Goal: Task Accomplishment & Management: Manage account settings

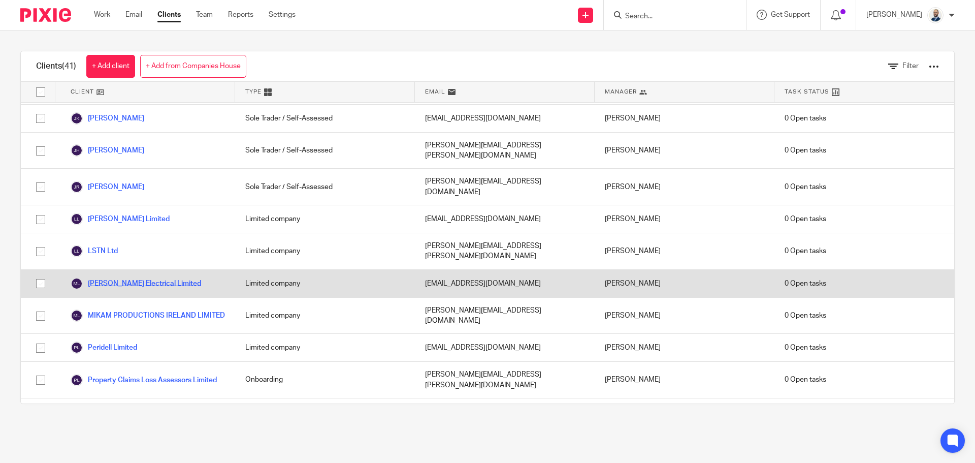
scroll to position [762, 0]
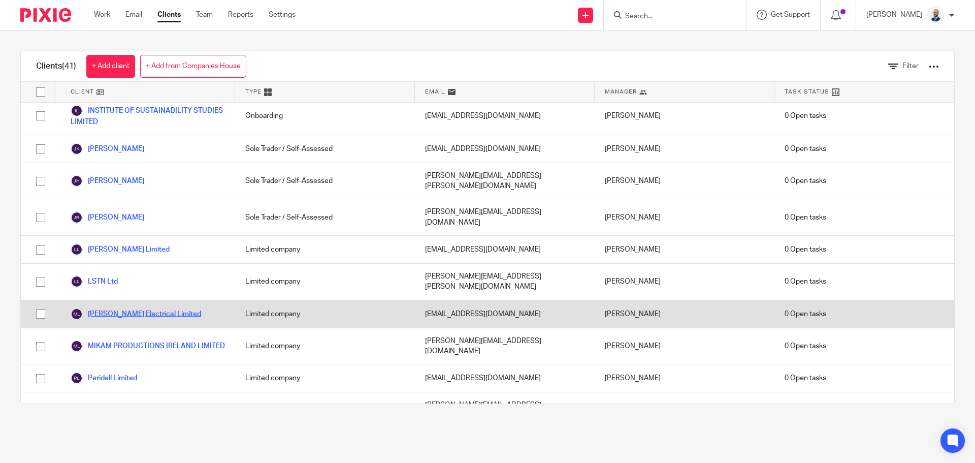
click at [124, 308] on link "Mick Dwyer Electrical Limited" at bounding box center [136, 314] width 131 height 12
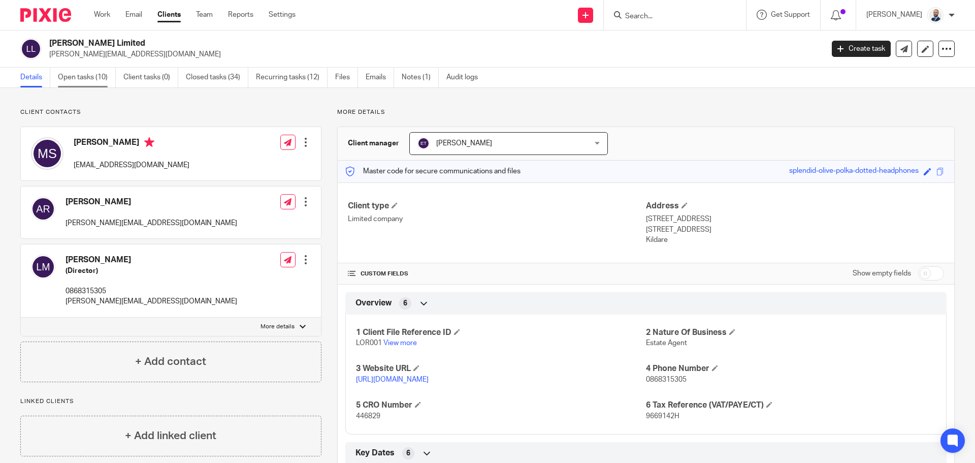
click at [85, 79] on link "Open tasks (10)" at bounding box center [87, 78] width 58 height 20
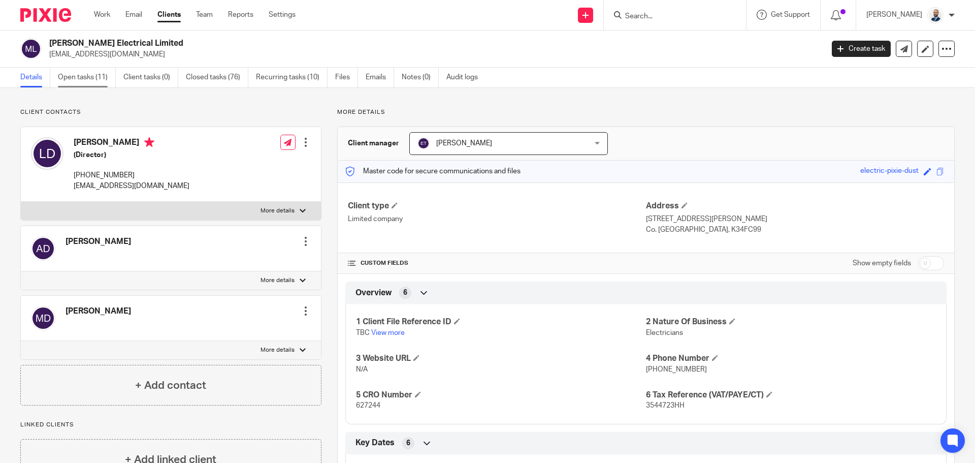
click at [99, 87] on link "Open tasks (11)" at bounding box center [87, 78] width 58 height 20
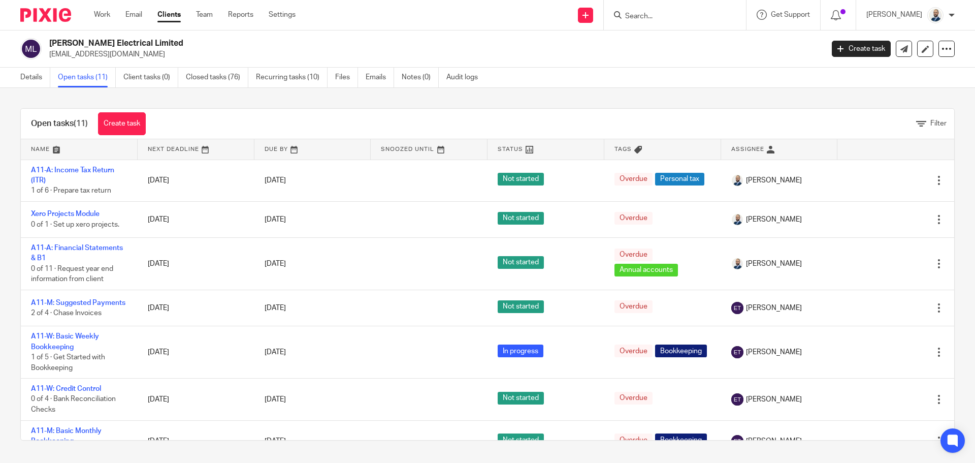
scroll to position [219, 0]
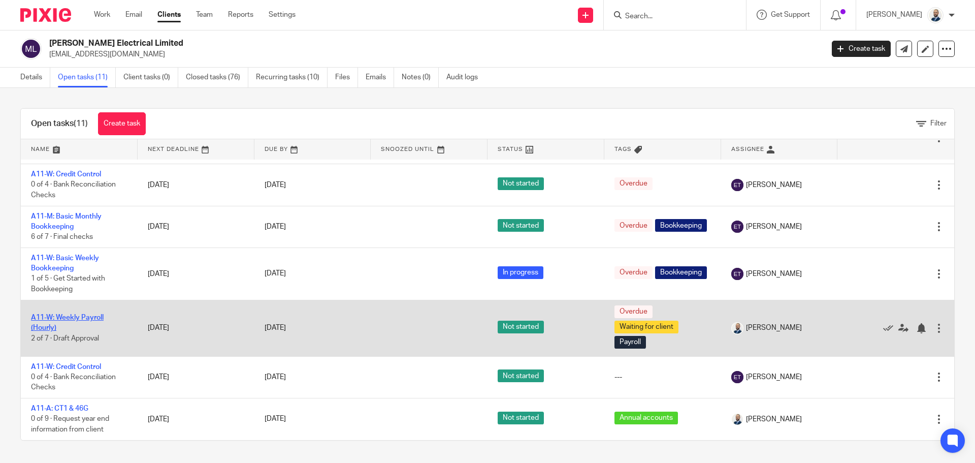
click at [72, 316] on link "A11-W: Weekly Payroll (Hourly)" at bounding box center [67, 322] width 73 height 17
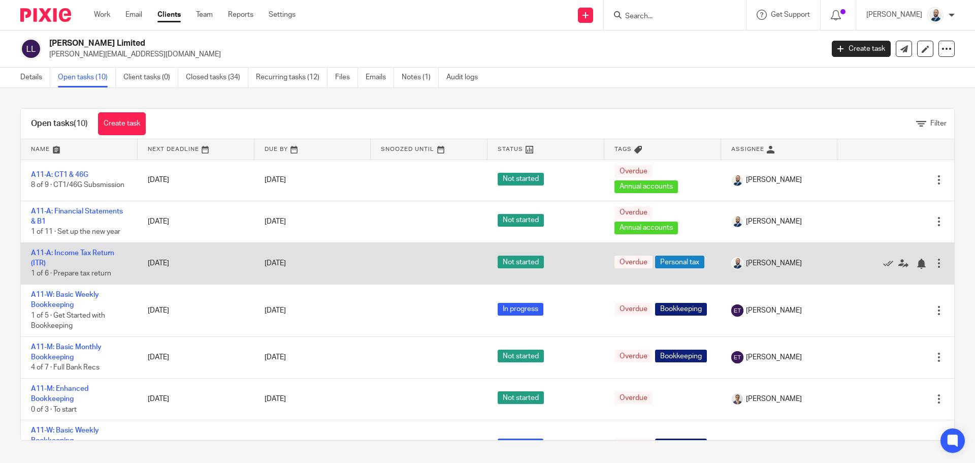
scroll to position [183, 0]
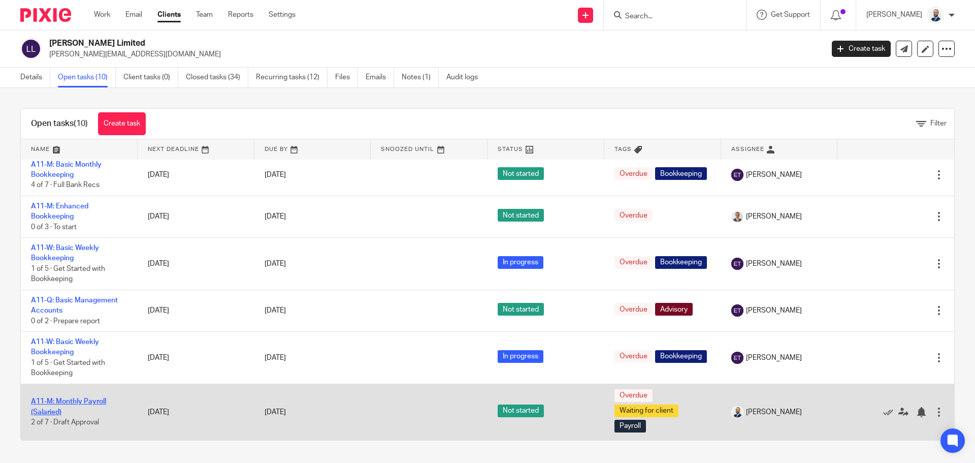
click at [97, 398] on link "A11-M: Monthly Payroll (Salaried)" at bounding box center [68, 406] width 75 height 17
